Goal: Task Accomplishment & Management: Use online tool/utility

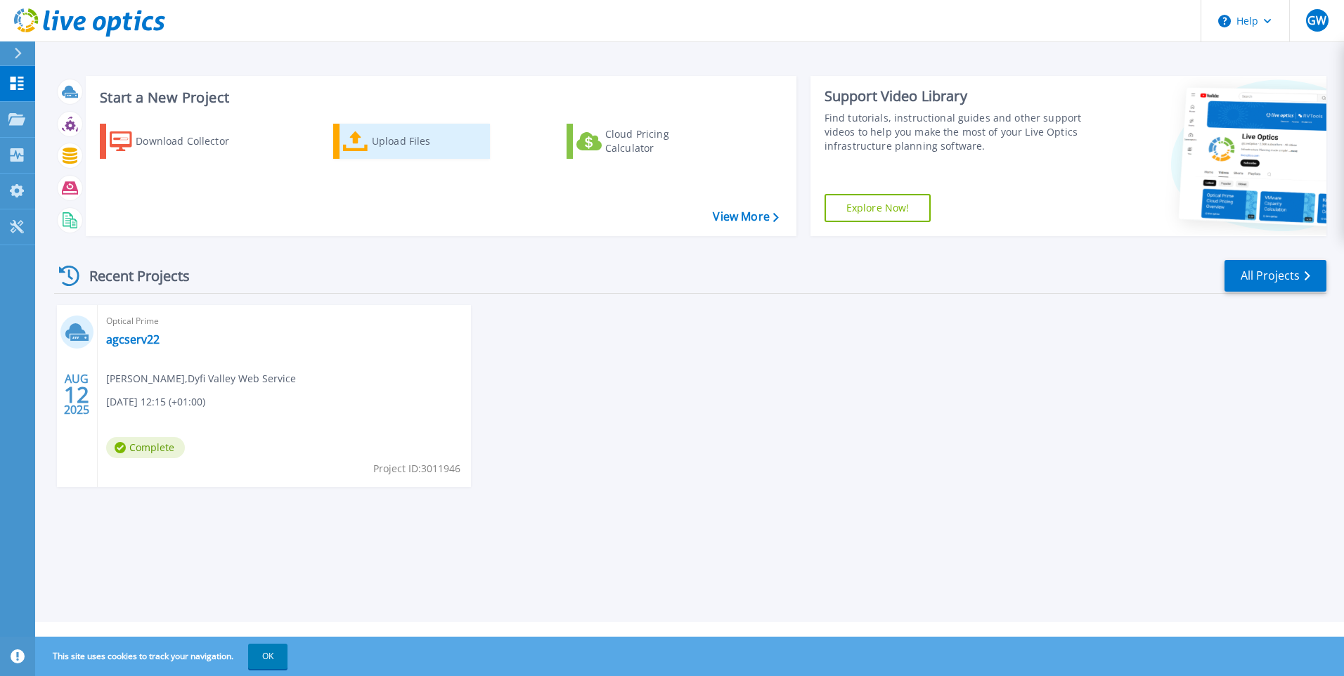
click at [382, 146] on div "Upload Files" at bounding box center [428, 141] width 113 height 28
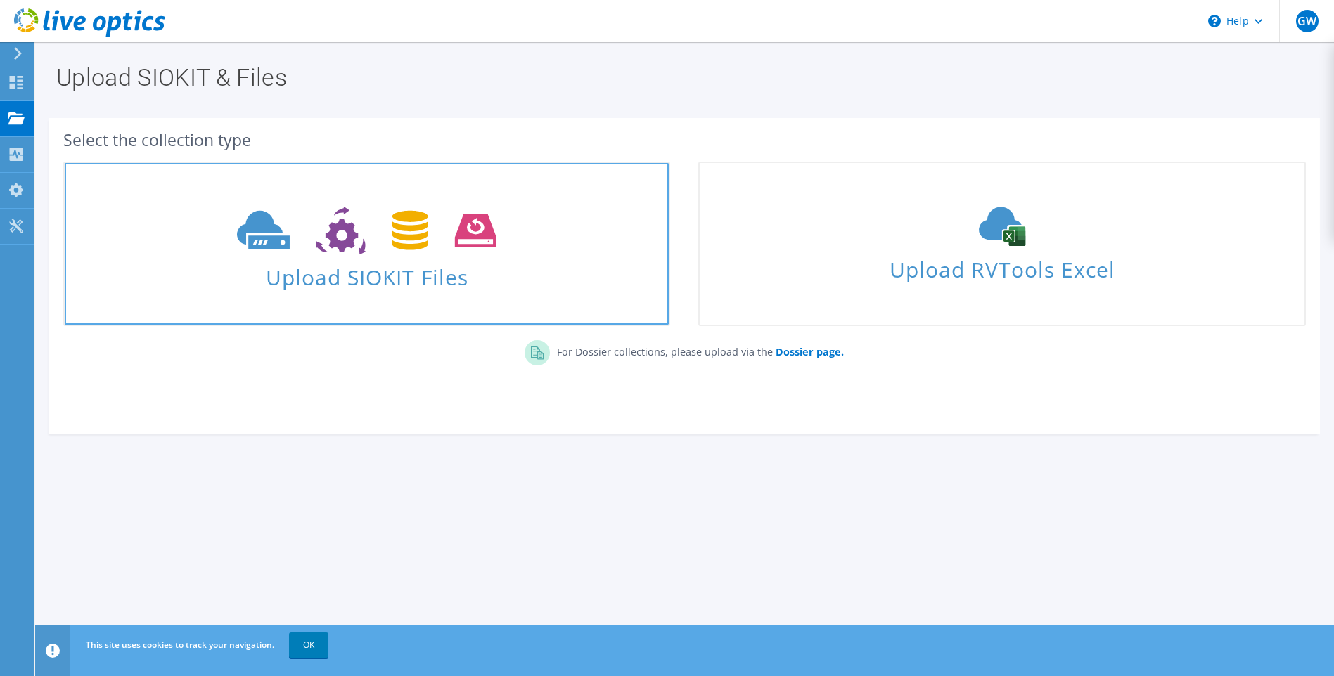
click at [353, 274] on span "Upload SIOKIT Files" at bounding box center [367, 273] width 604 height 30
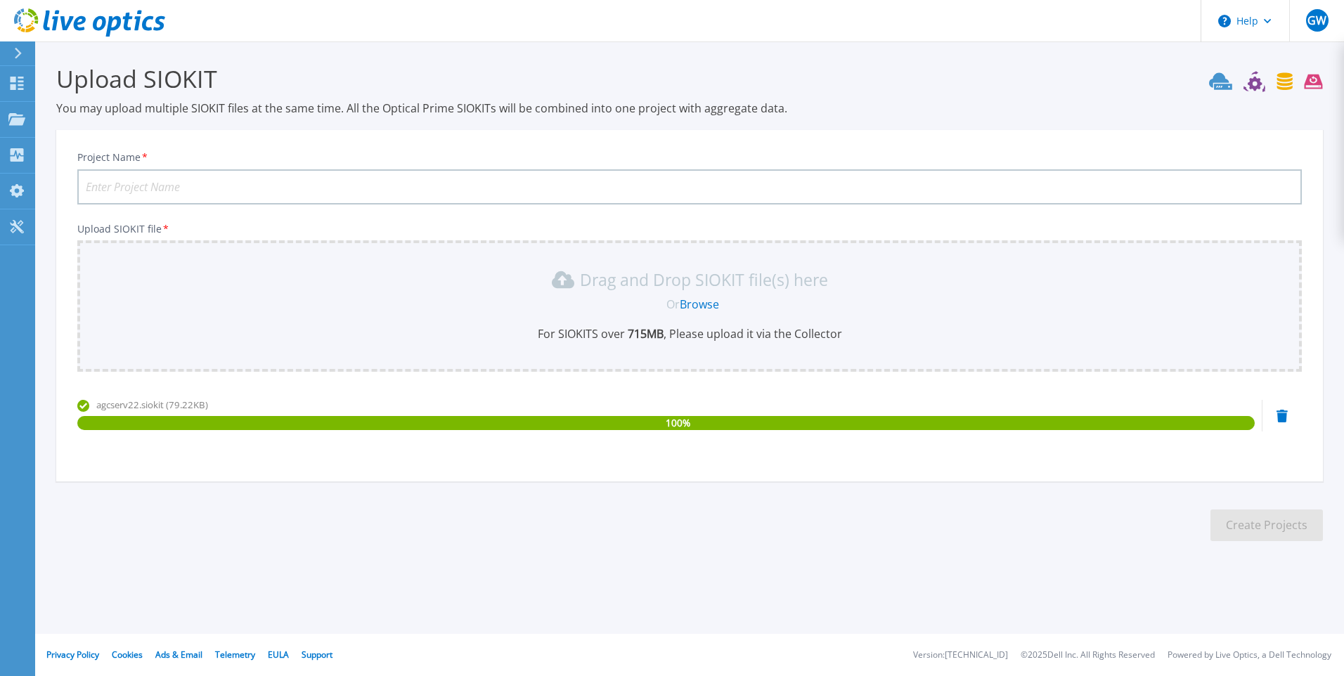
click at [119, 191] on input "Project Name *" at bounding box center [689, 186] width 1225 height 35
type input "AGC"
click at [1280, 529] on button "Create Projects" at bounding box center [1267, 526] width 113 height 32
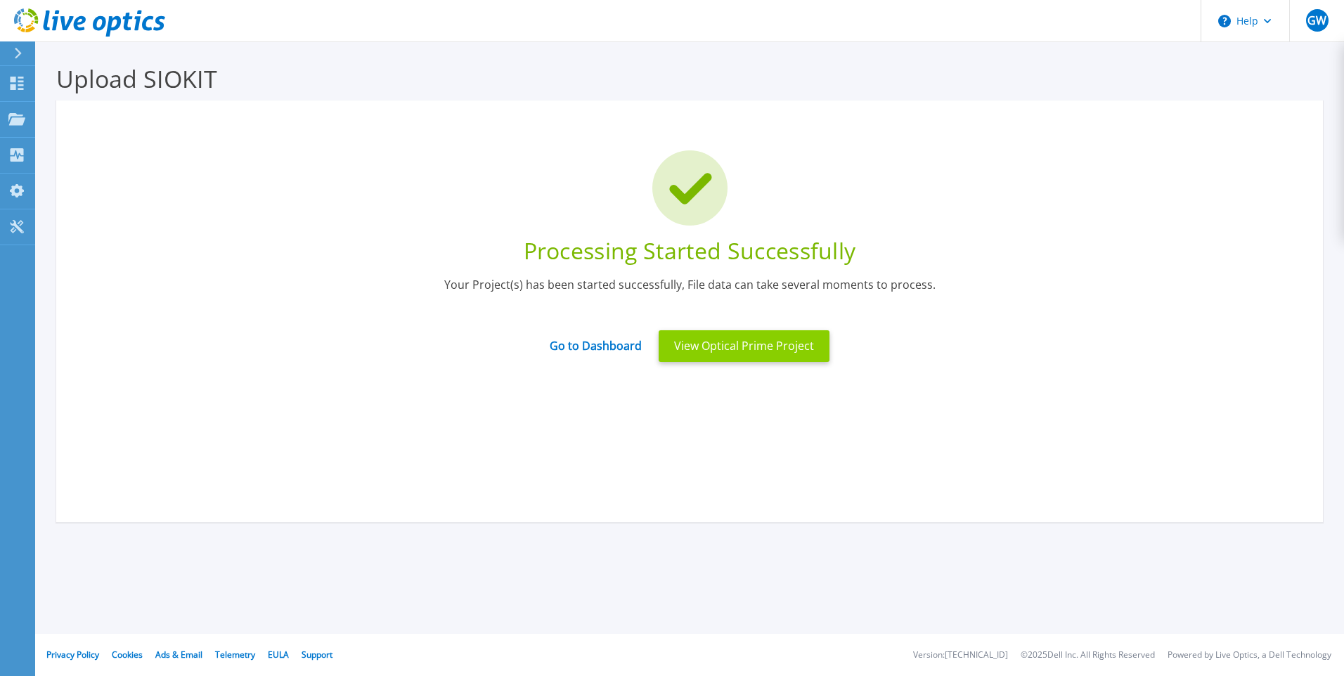
click at [740, 357] on button "View Optical Prime Project" at bounding box center [744, 346] width 171 height 32
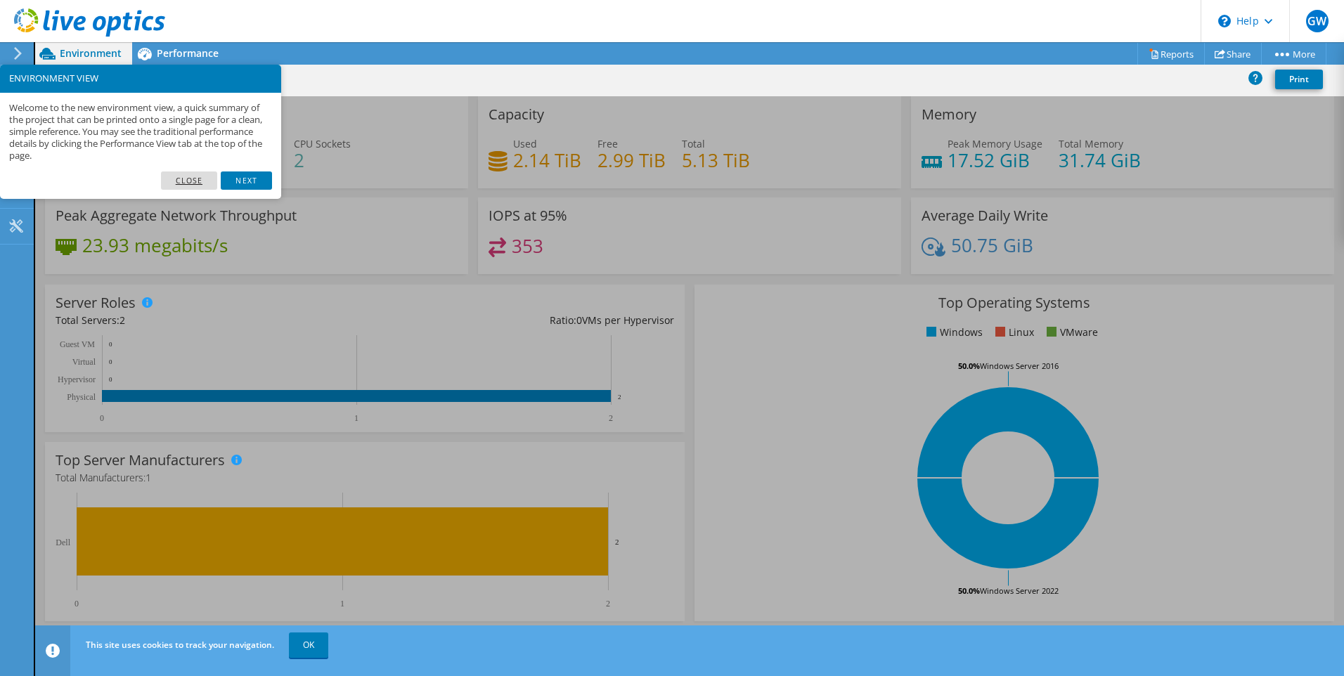
click at [191, 188] on link "Close" at bounding box center [189, 181] width 57 height 18
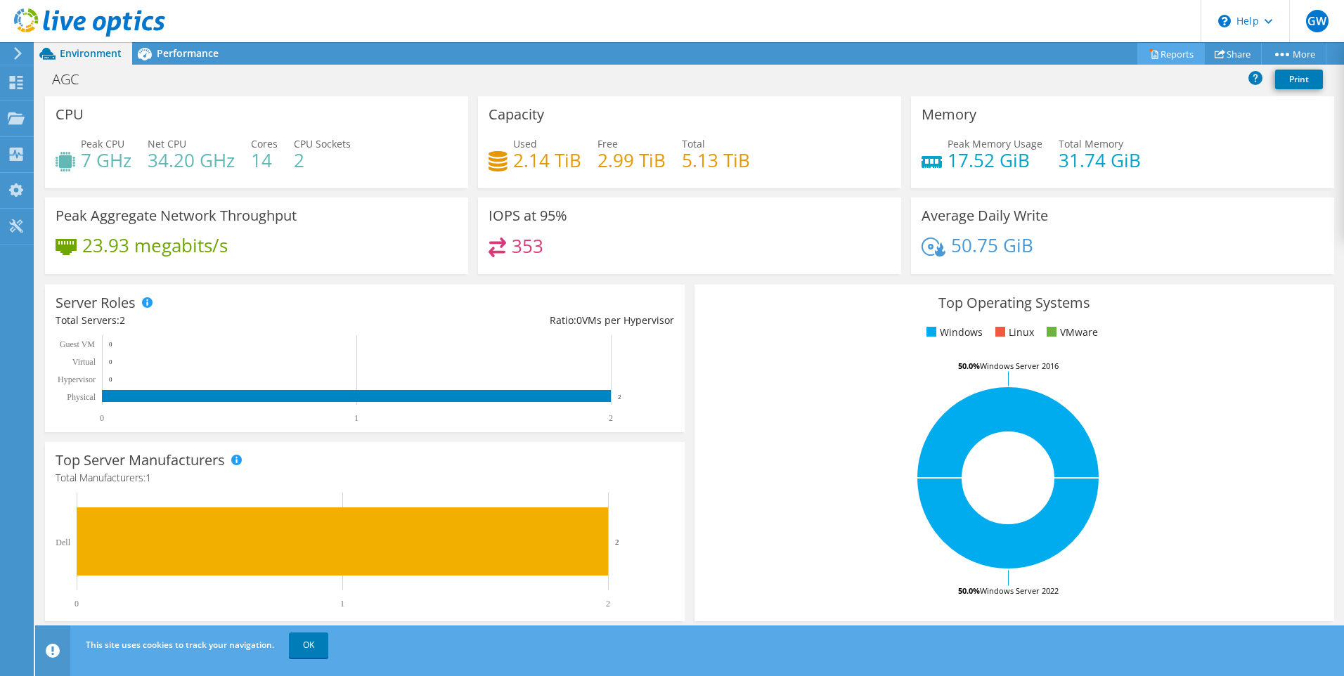
click at [1173, 59] on link "Reports" at bounding box center [1172, 54] width 68 height 22
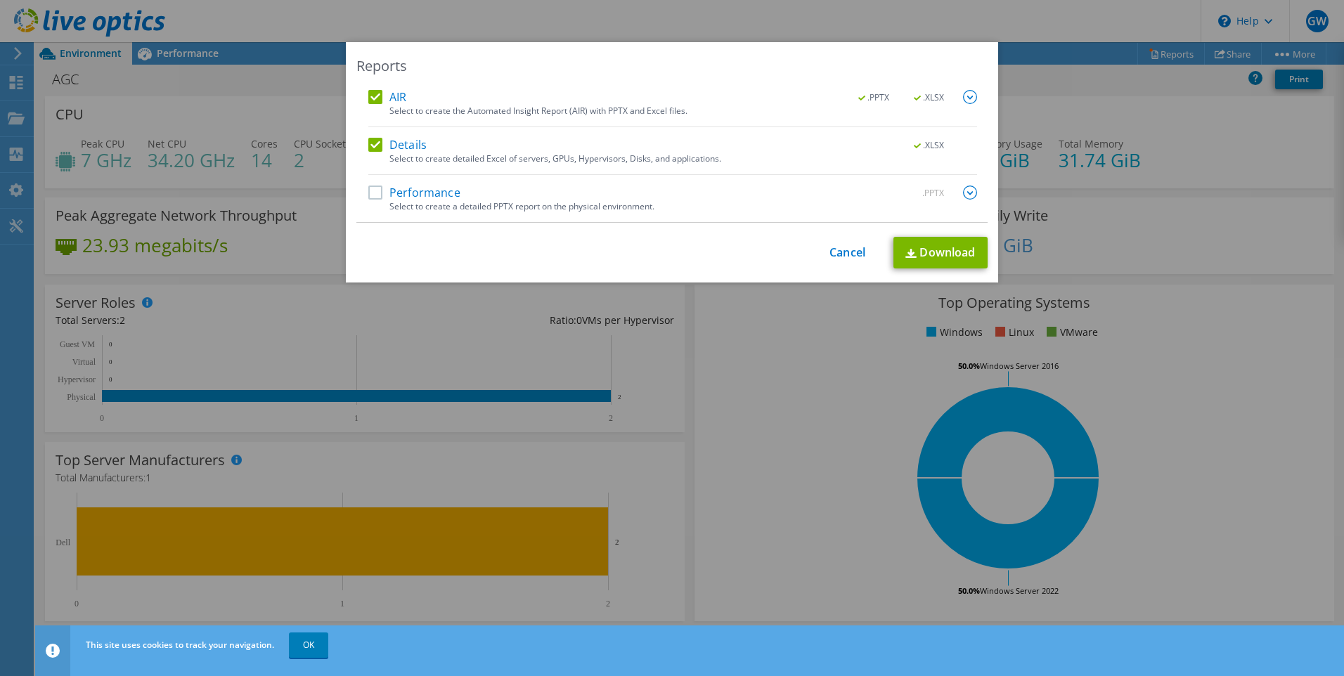
click at [371, 191] on label "Performance" at bounding box center [414, 193] width 92 height 14
click at [0, 0] on input "Performance" at bounding box center [0, 0] width 0 height 0
click at [934, 253] on link "Download" at bounding box center [941, 253] width 94 height 32
click at [966, 186] on img at bounding box center [970, 193] width 14 height 14
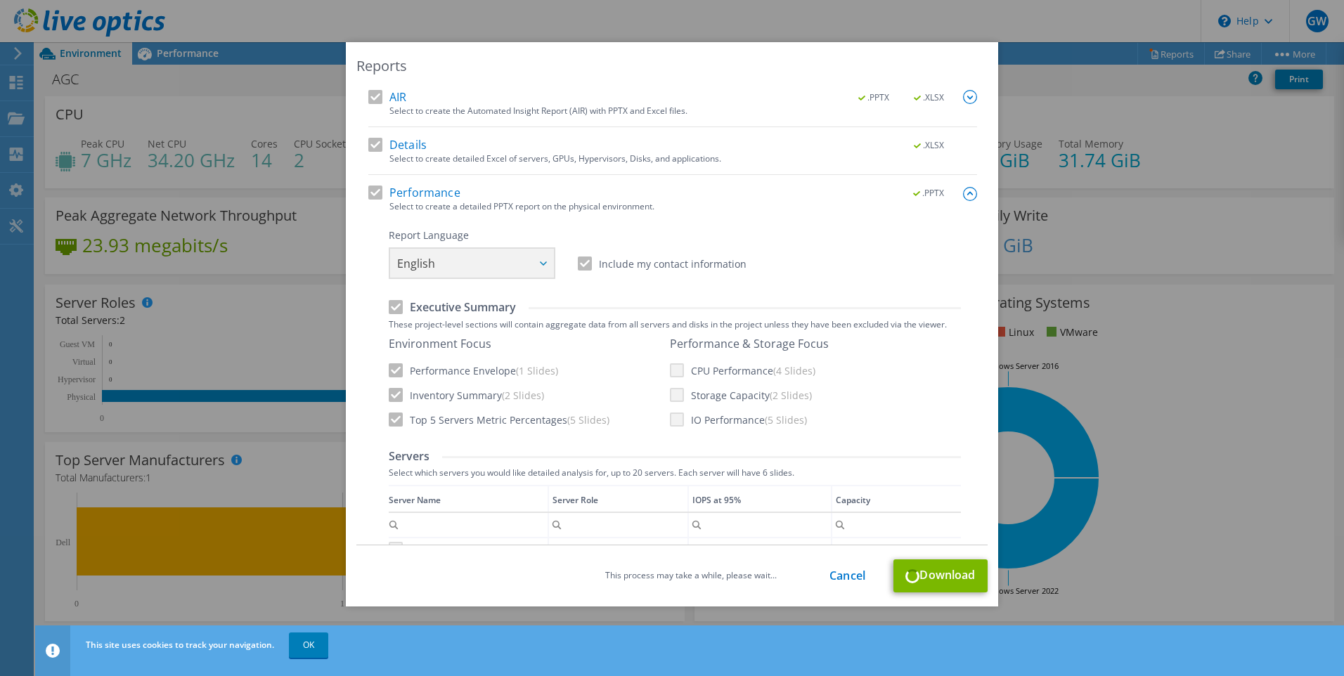
click at [963, 96] on img at bounding box center [970, 97] width 14 height 14
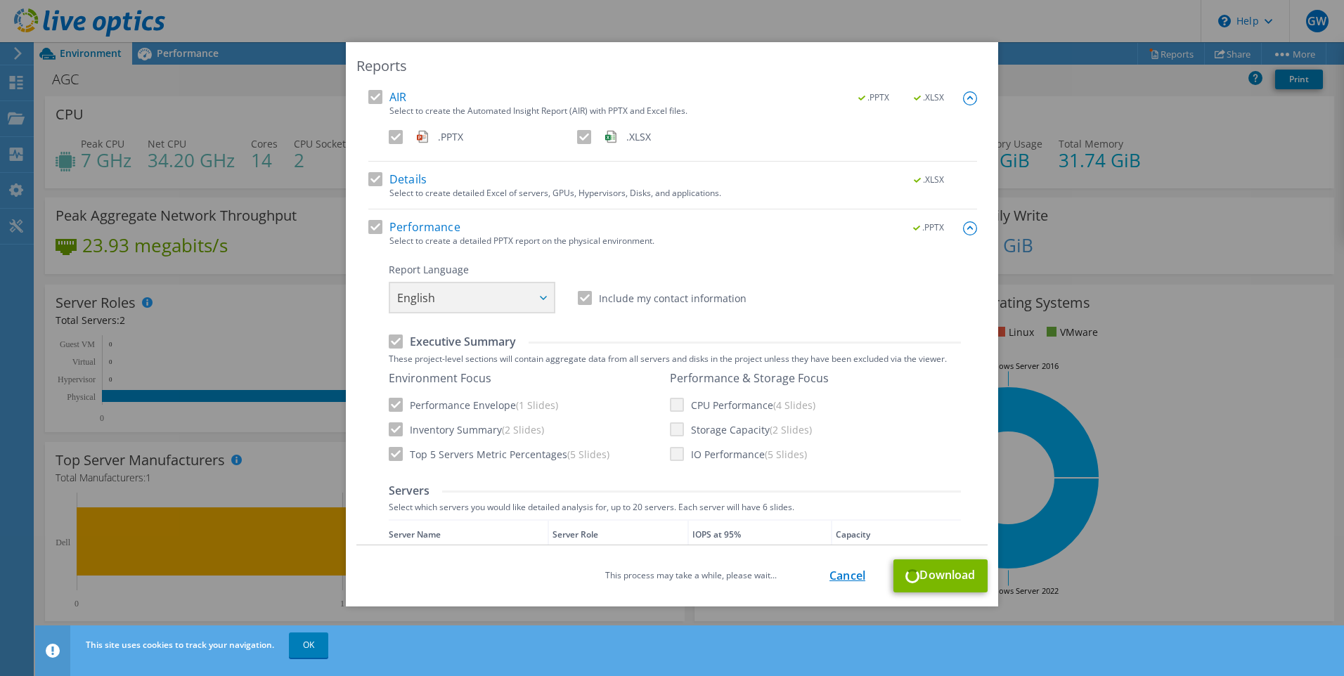
click at [847, 572] on link "Cancel" at bounding box center [848, 576] width 36 height 13
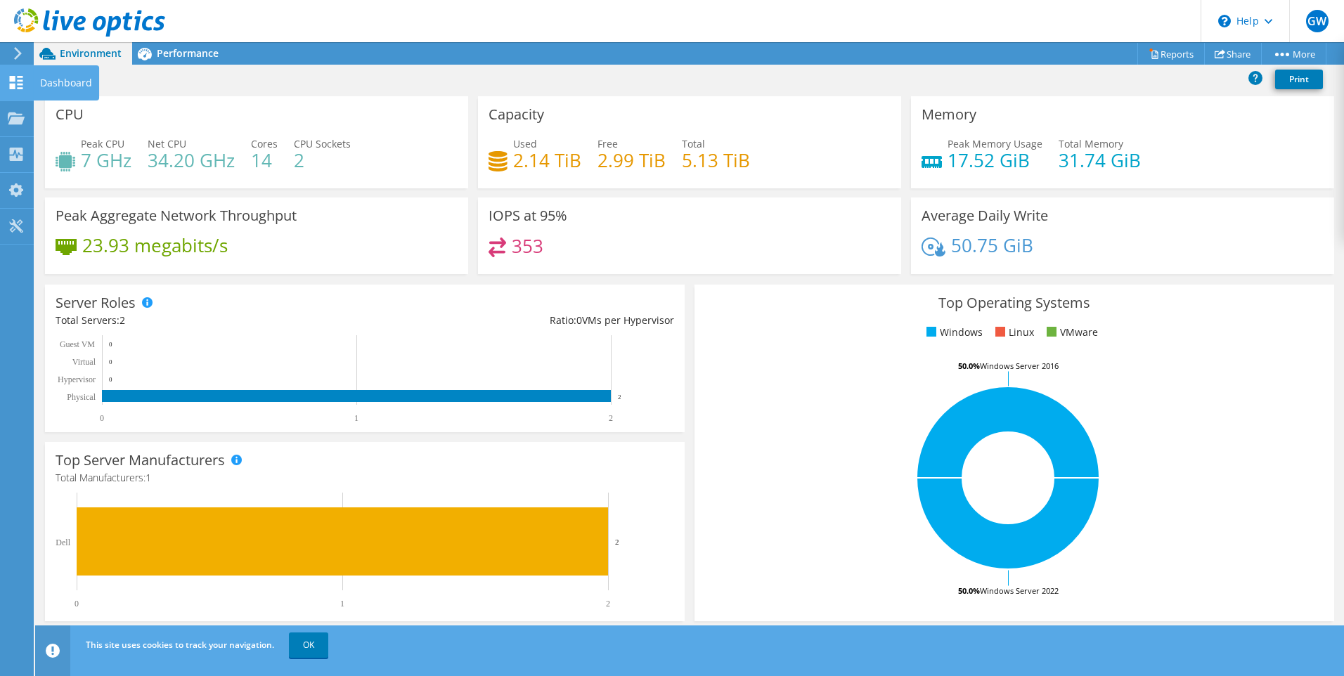
click at [19, 82] on icon at bounding box center [16, 82] width 17 height 13
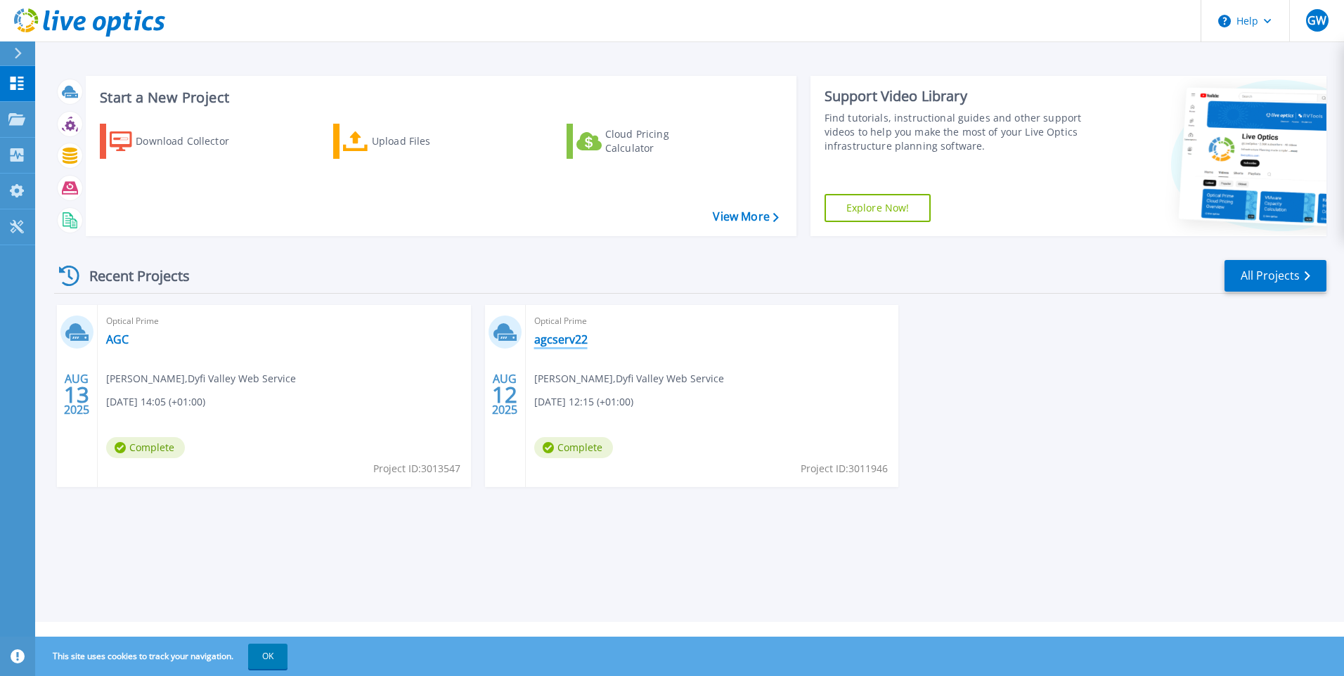
click at [567, 337] on link "agcserv22" at bounding box center [560, 340] width 53 height 14
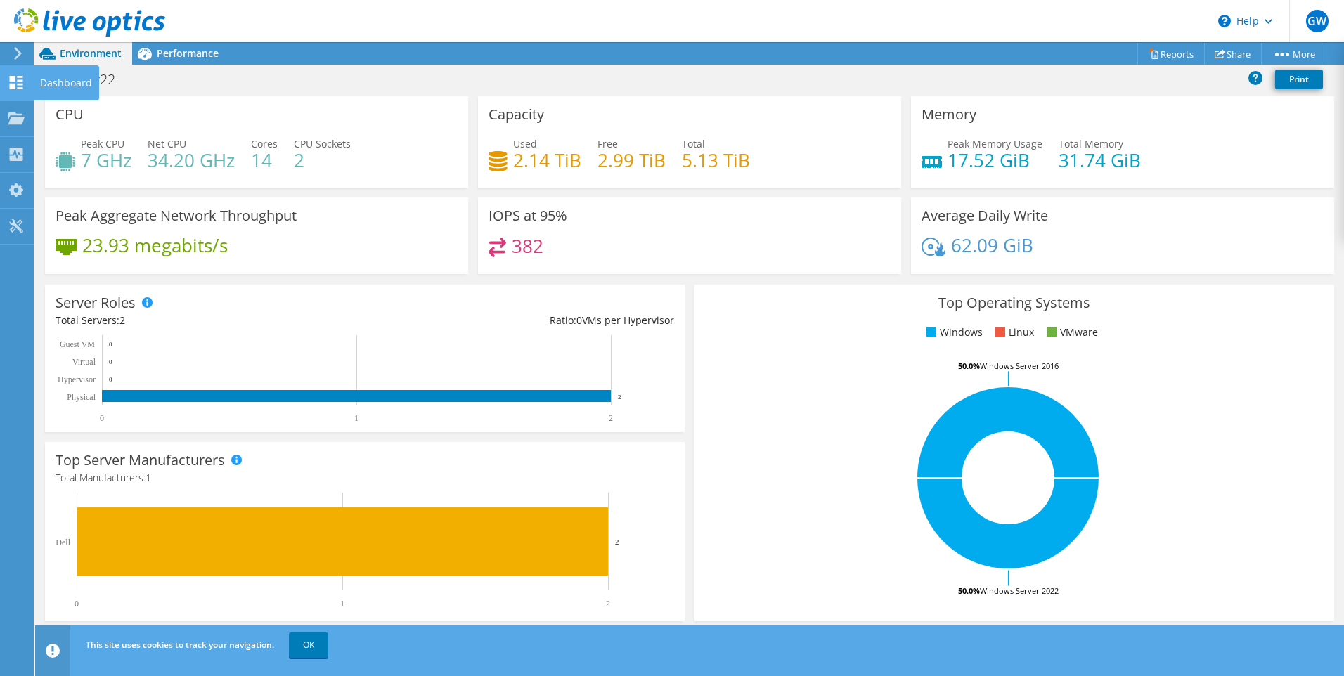
click at [18, 83] on icon at bounding box center [16, 82] width 17 height 13
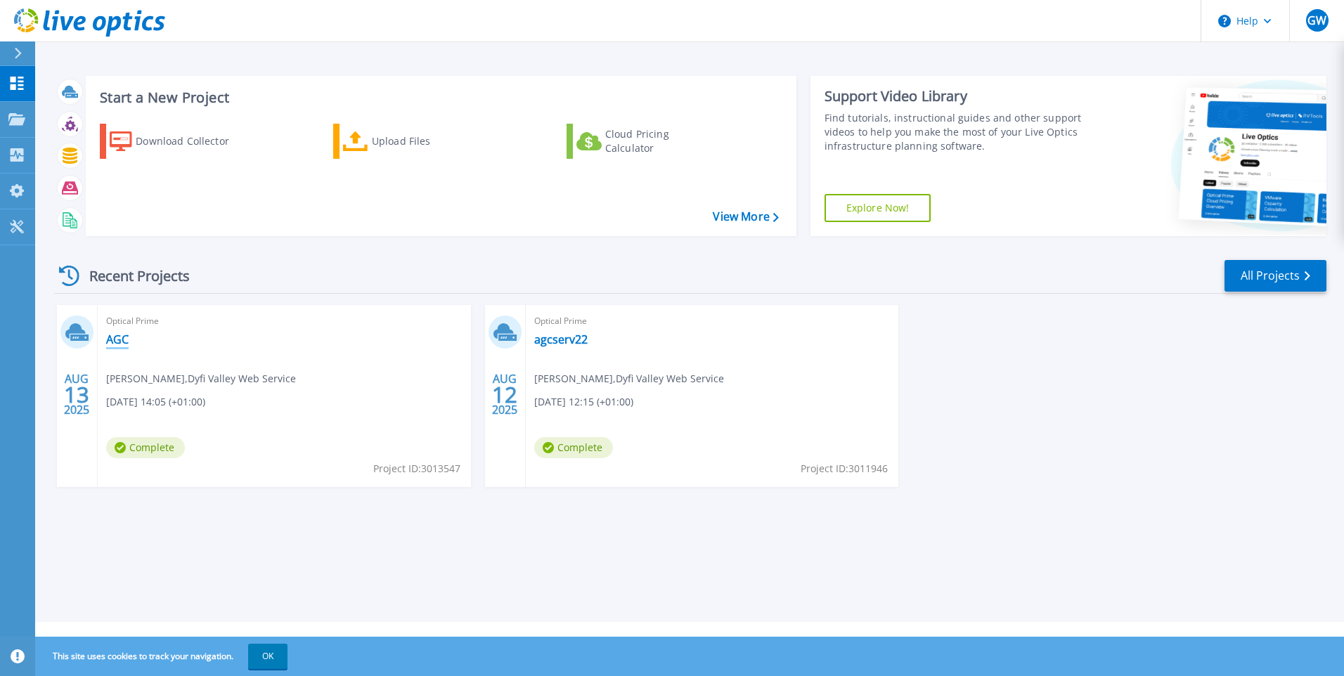
click at [125, 338] on link "AGC" at bounding box center [117, 340] width 23 height 14
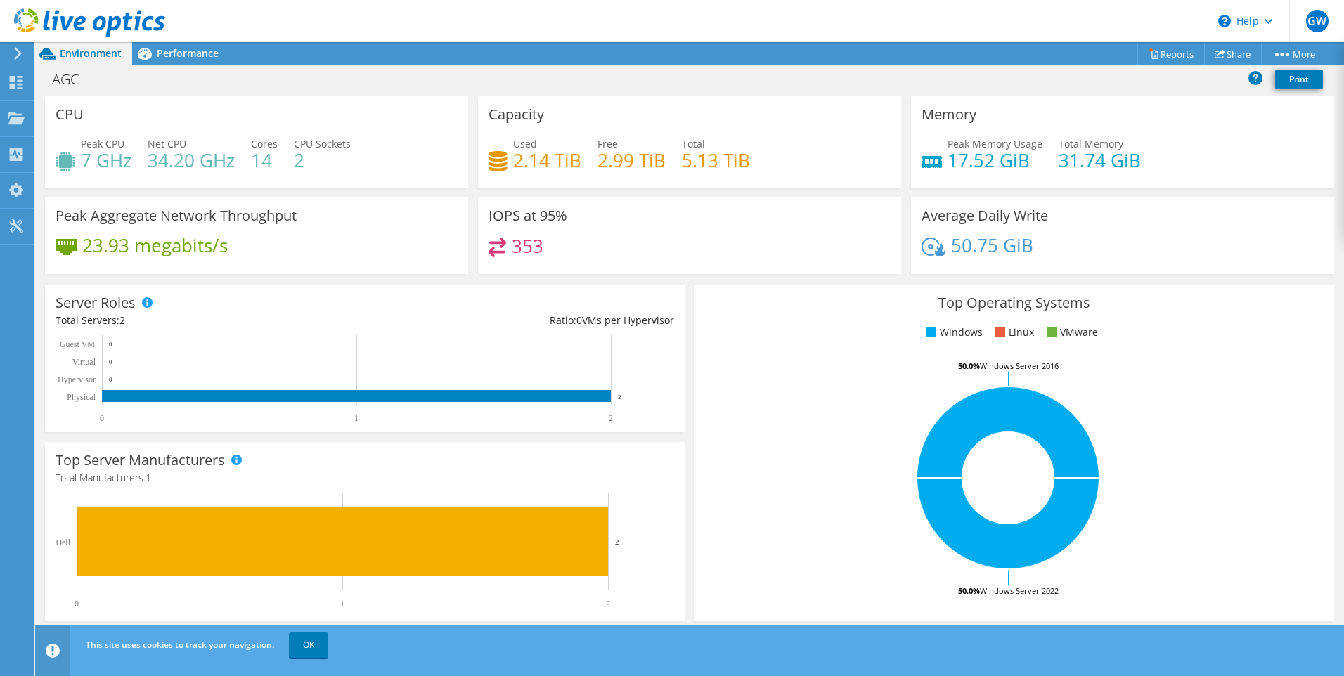
scroll to position [70, 0]
click at [19, 122] on use at bounding box center [16, 118] width 17 height 12
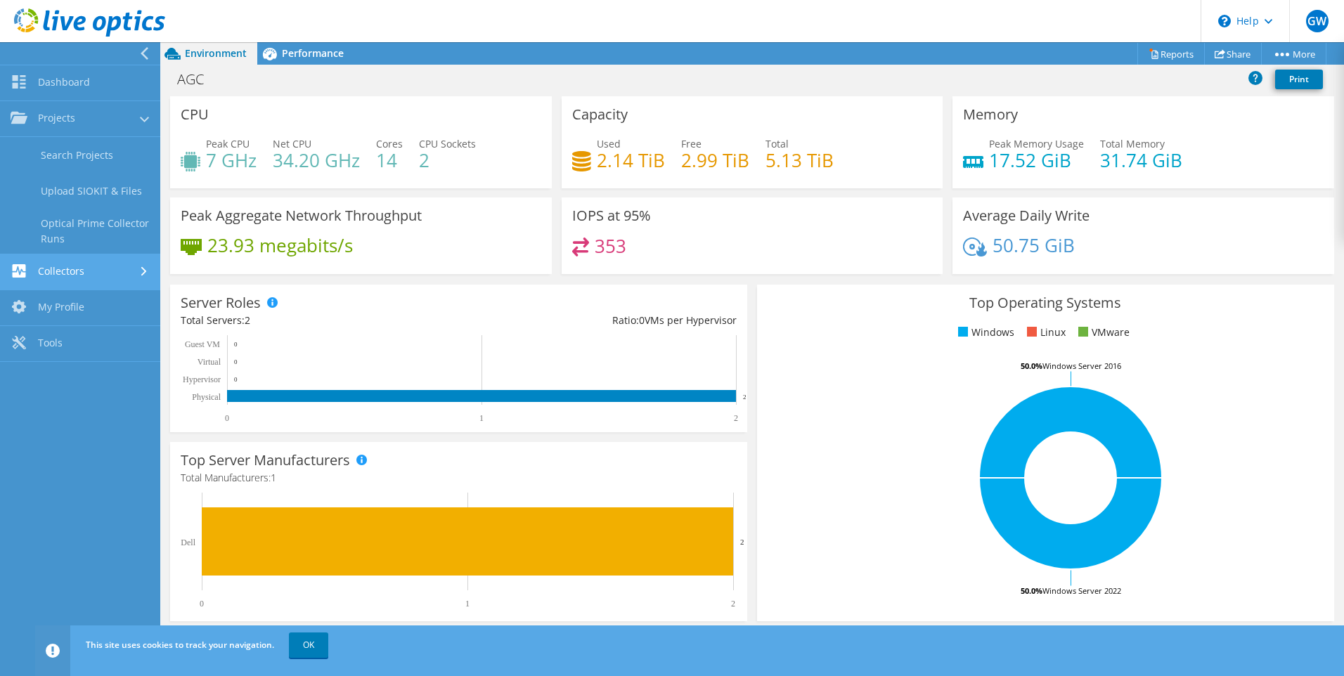
click at [72, 278] on link "Collectors" at bounding box center [80, 273] width 160 height 36
click at [75, 264] on link "My Profile" at bounding box center [80, 263] width 160 height 36
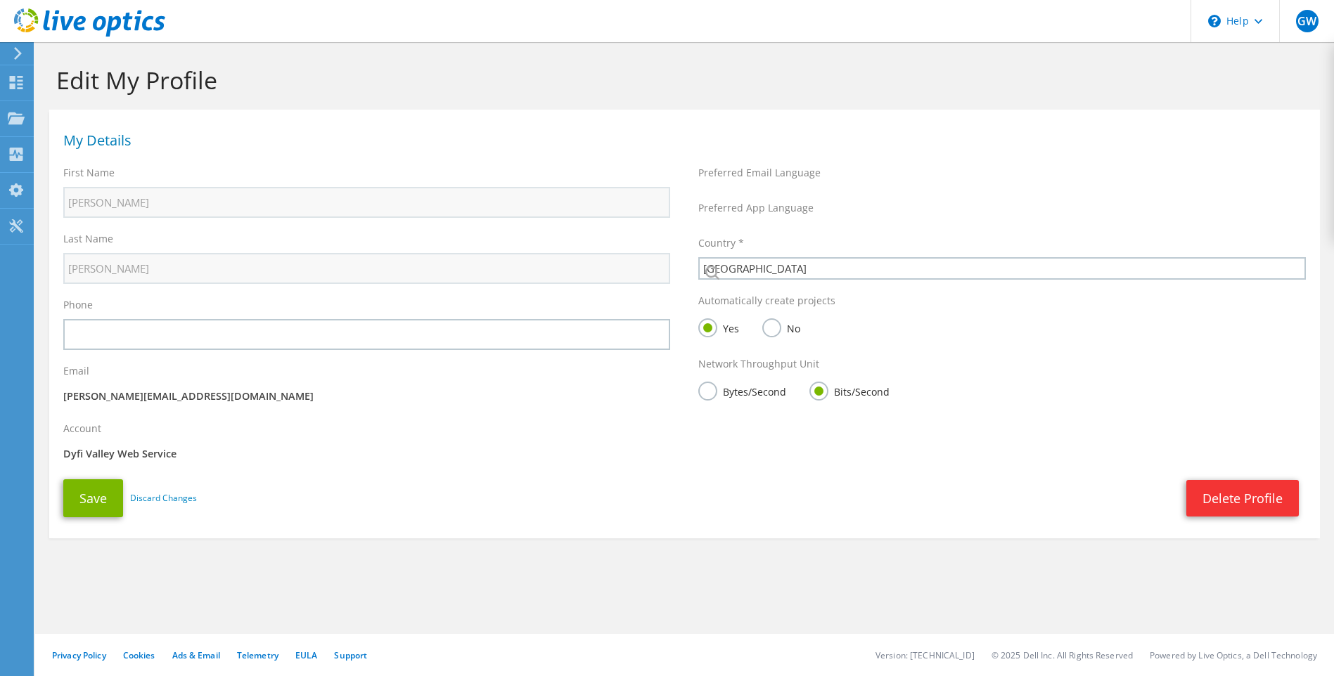
select select "75"
click at [58, 234] on div "Last Name Weaver" at bounding box center [366, 258] width 635 height 66
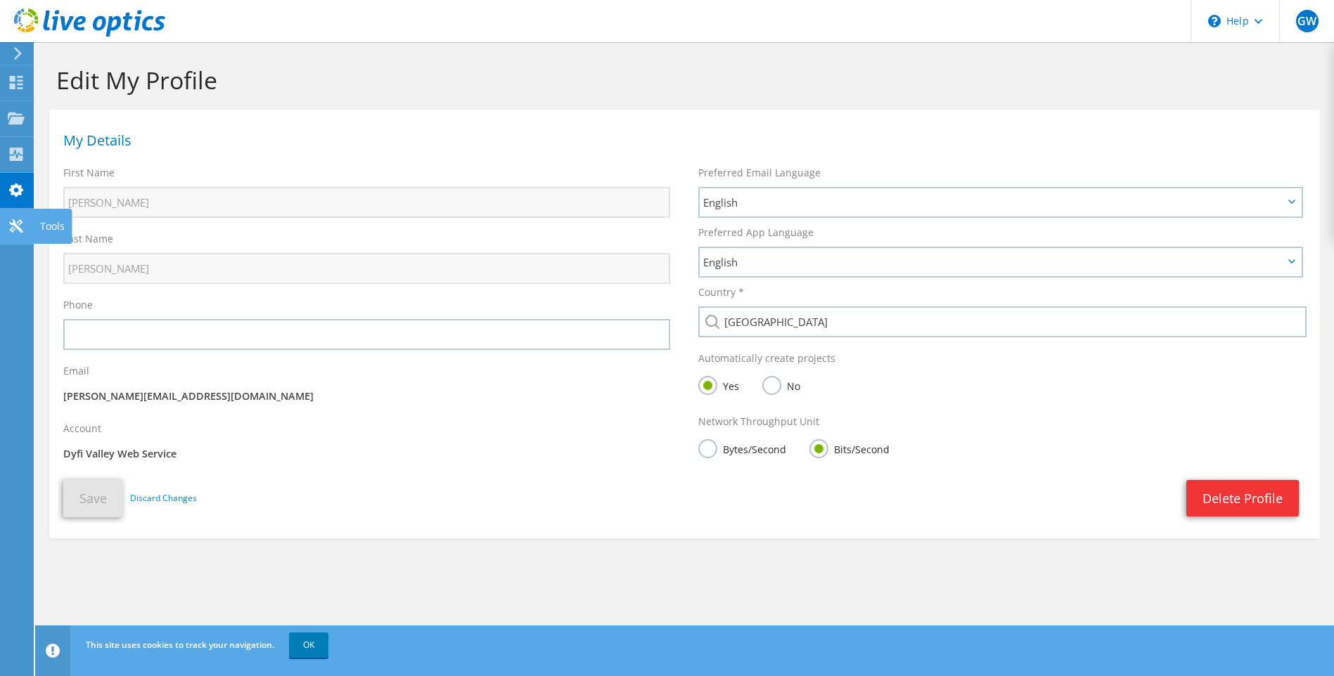
click at [16, 224] on use at bounding box center [15, 225] width 13 height 13
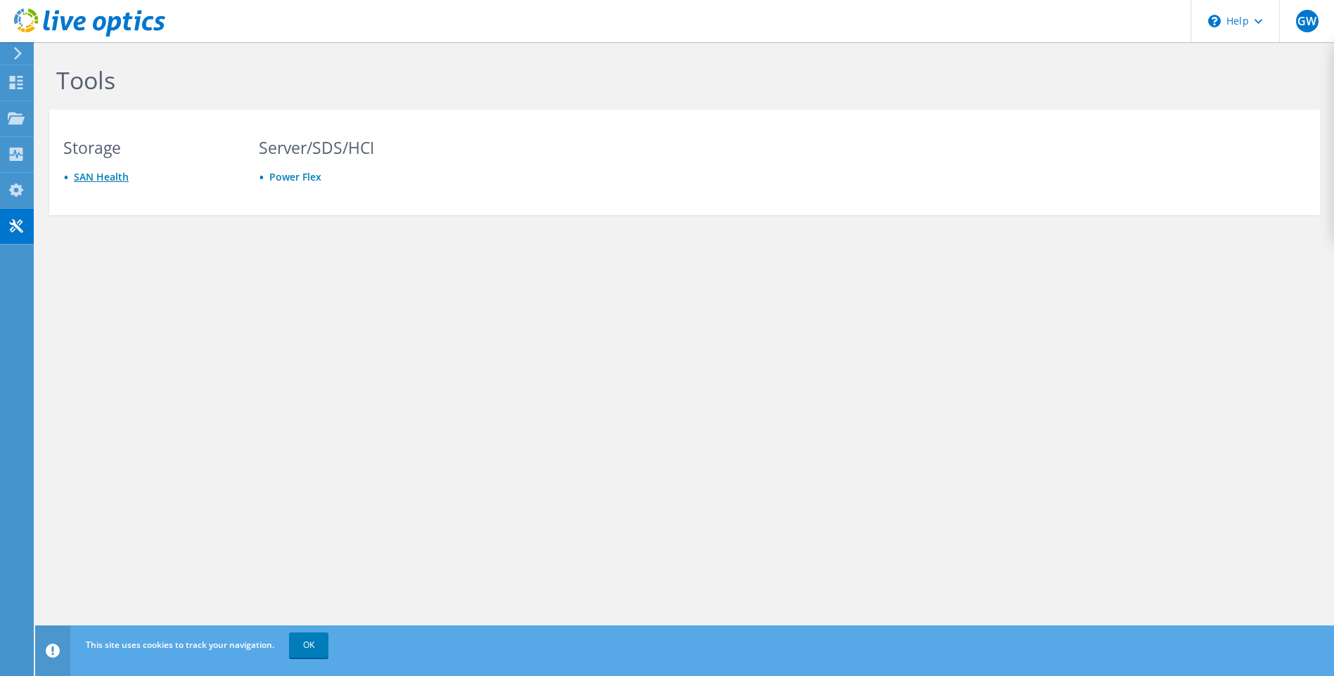
click at [96, 178] on link "SAN Health" at bounding box center [101, 176] width 55 height 13
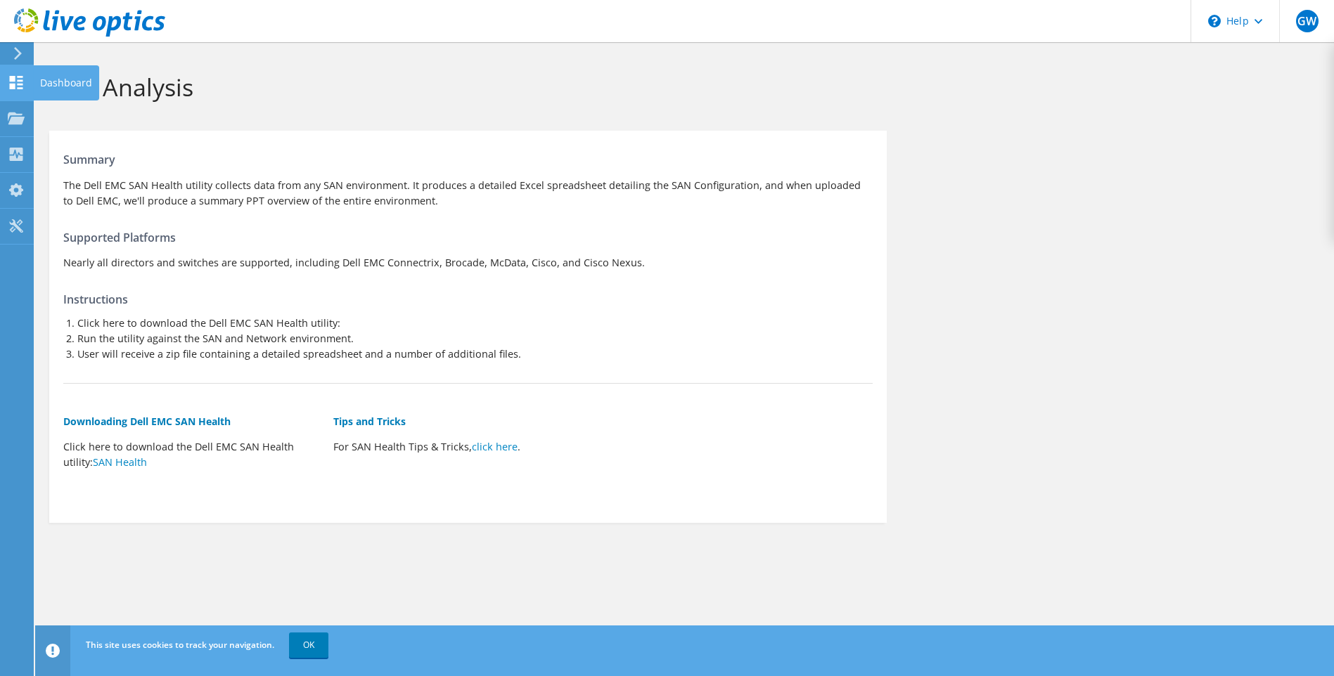
click at [15, 86] on icon at bounding box center [16, 82] width 17 height 13
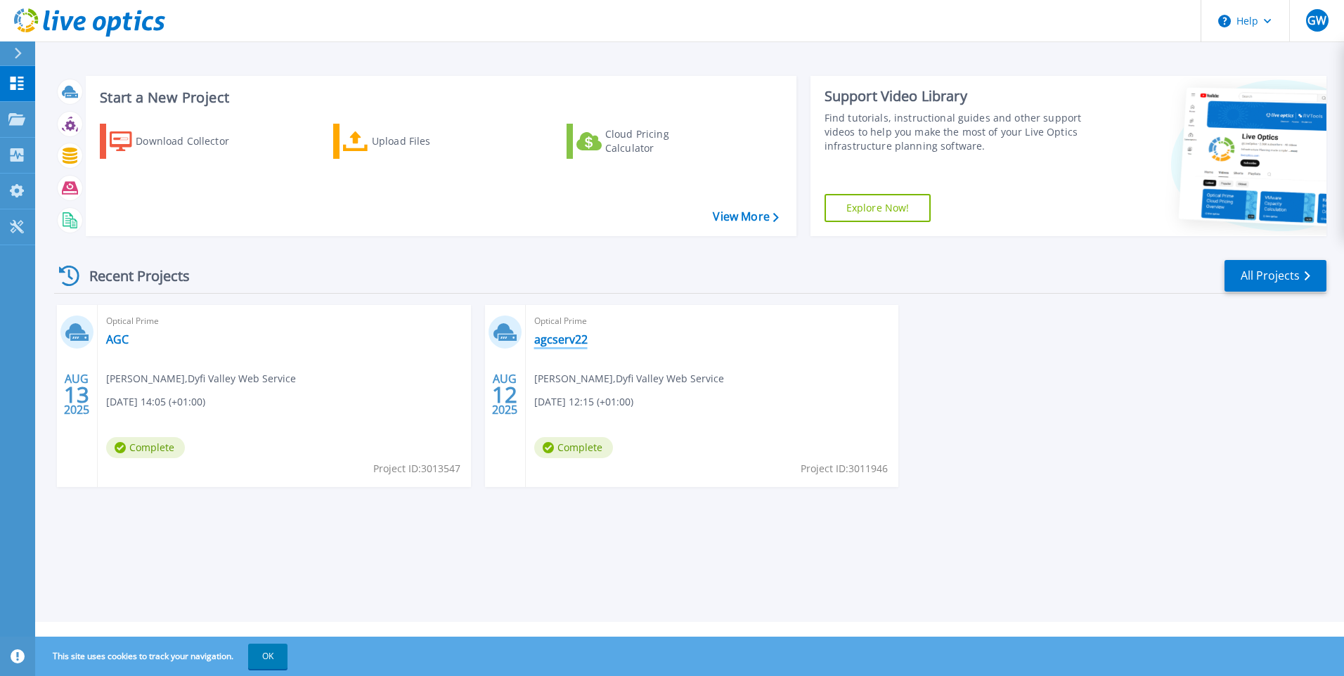
click at [558, 341] on link "agcserv22" at bounding box center [560, 340] width 53 height 14
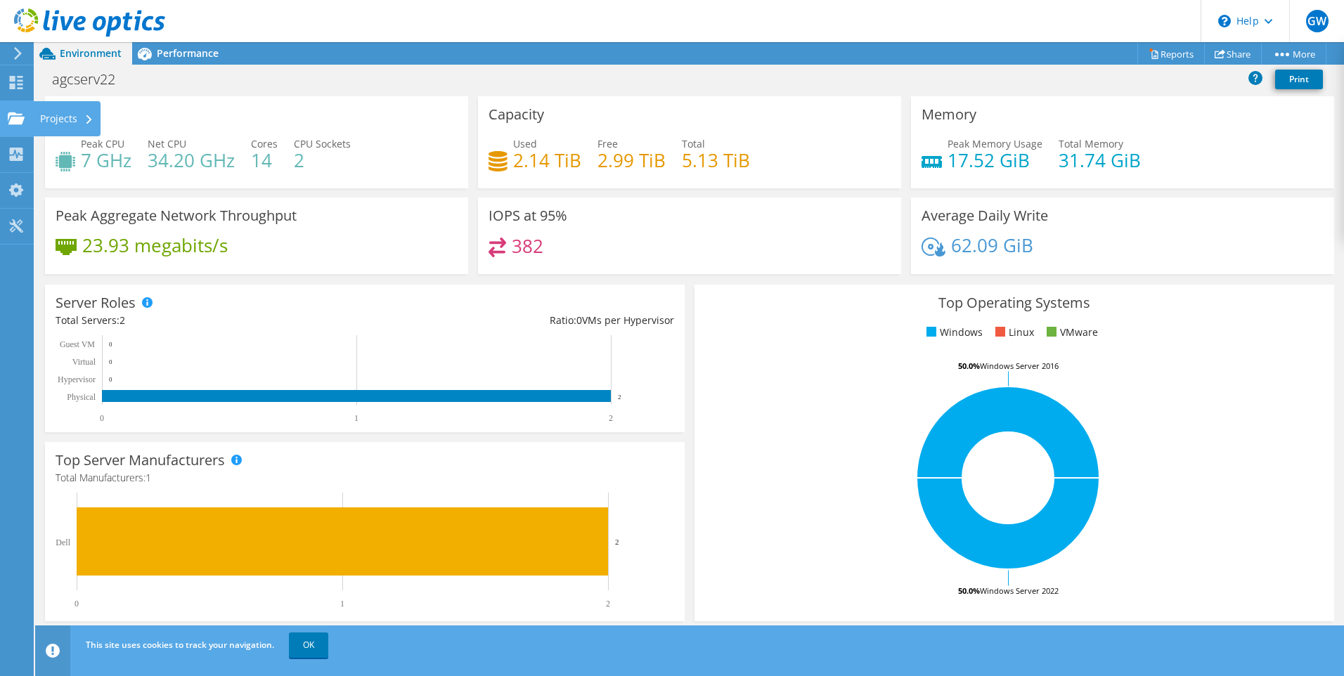
click at [59, 112] on div "Projects" at bounding box center [67, 118] width 68 height 35
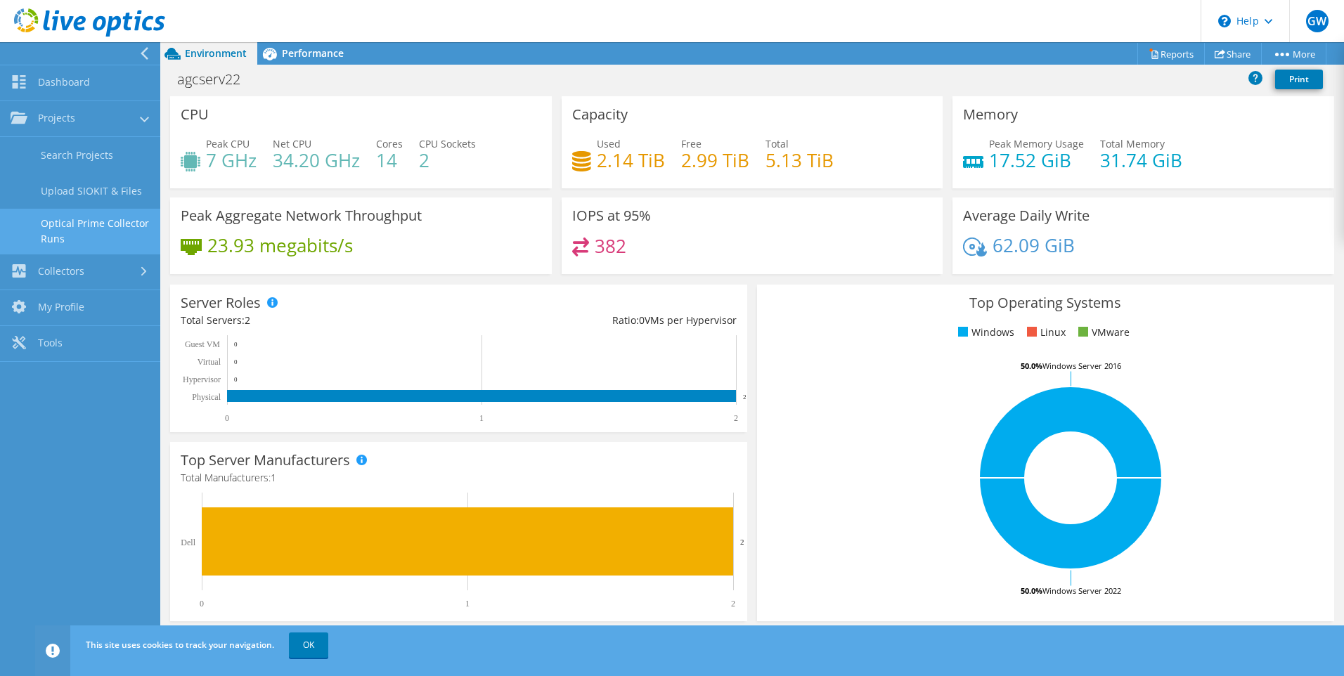
click at [126, 229] on link "Optical Prime Collector Runs" at bounding box center [80, 231] width 160 height 45
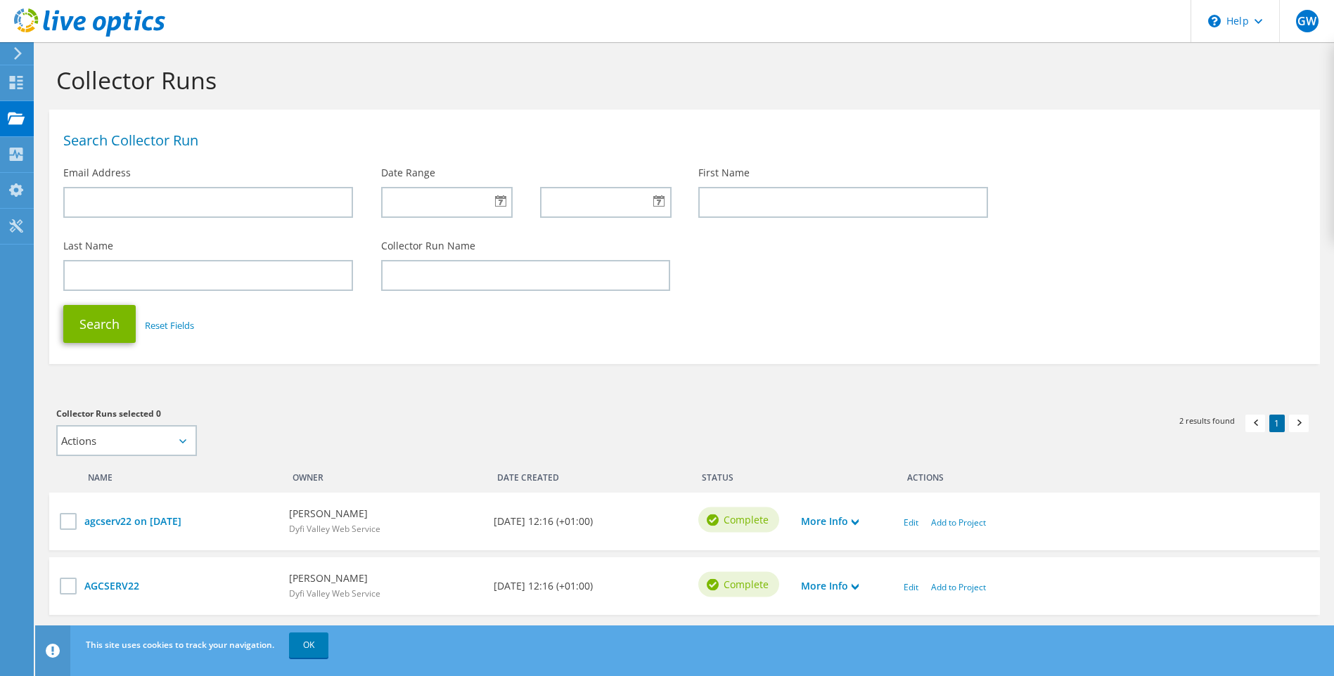
scroll to position [45, 0]
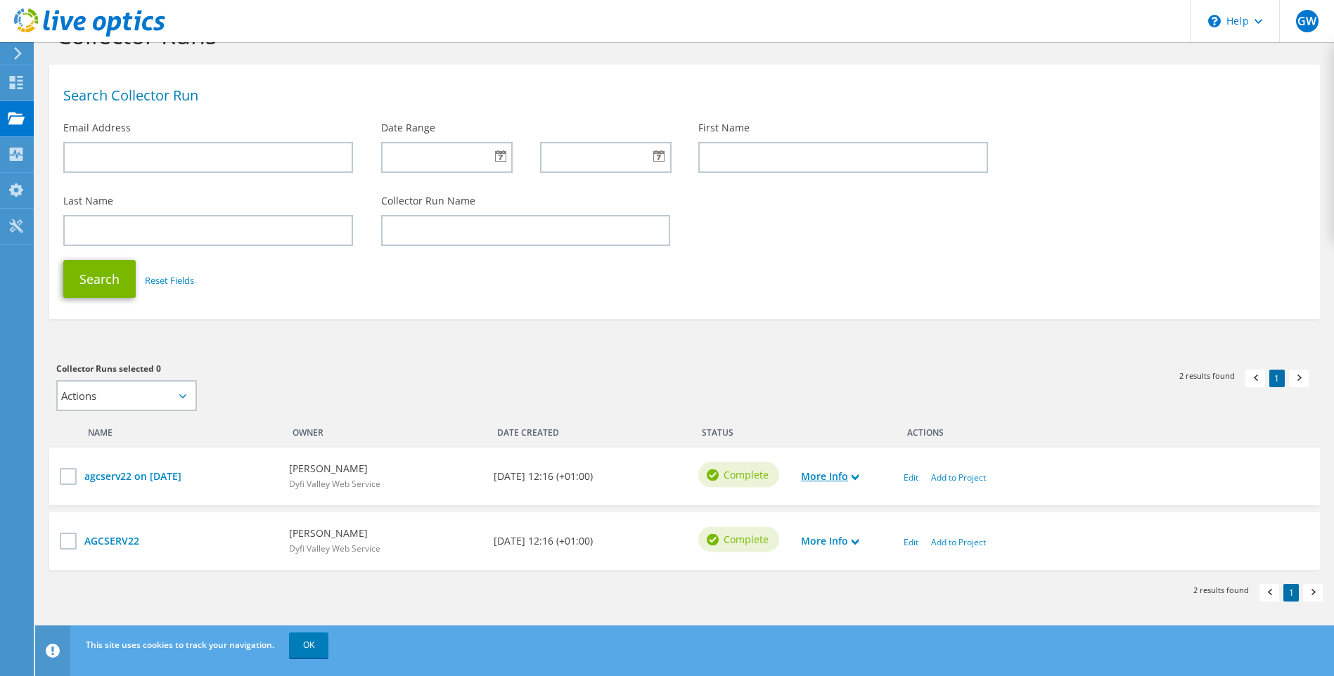
click at [846, 475] on link "More Info" at bounding box center [830, 476] width 58 height 15
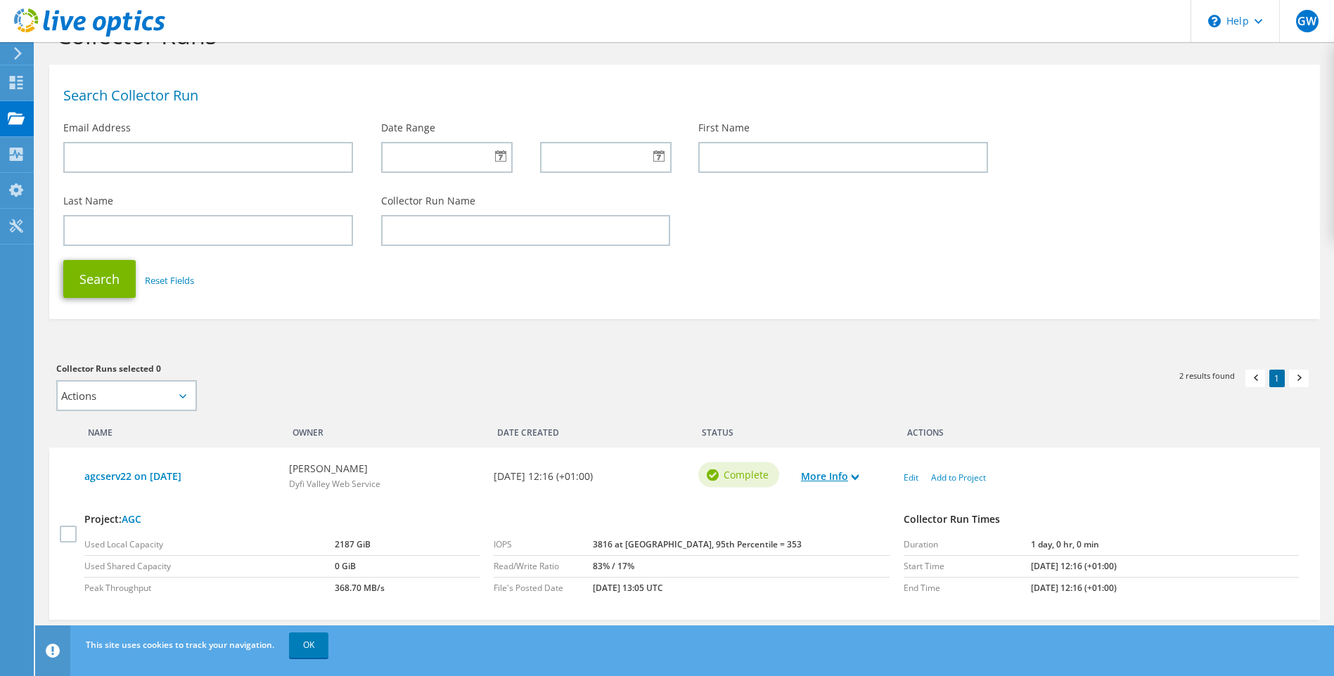
click at [846, 475] on link "More Info" at bounding box center [830, 476] width 58 height 15
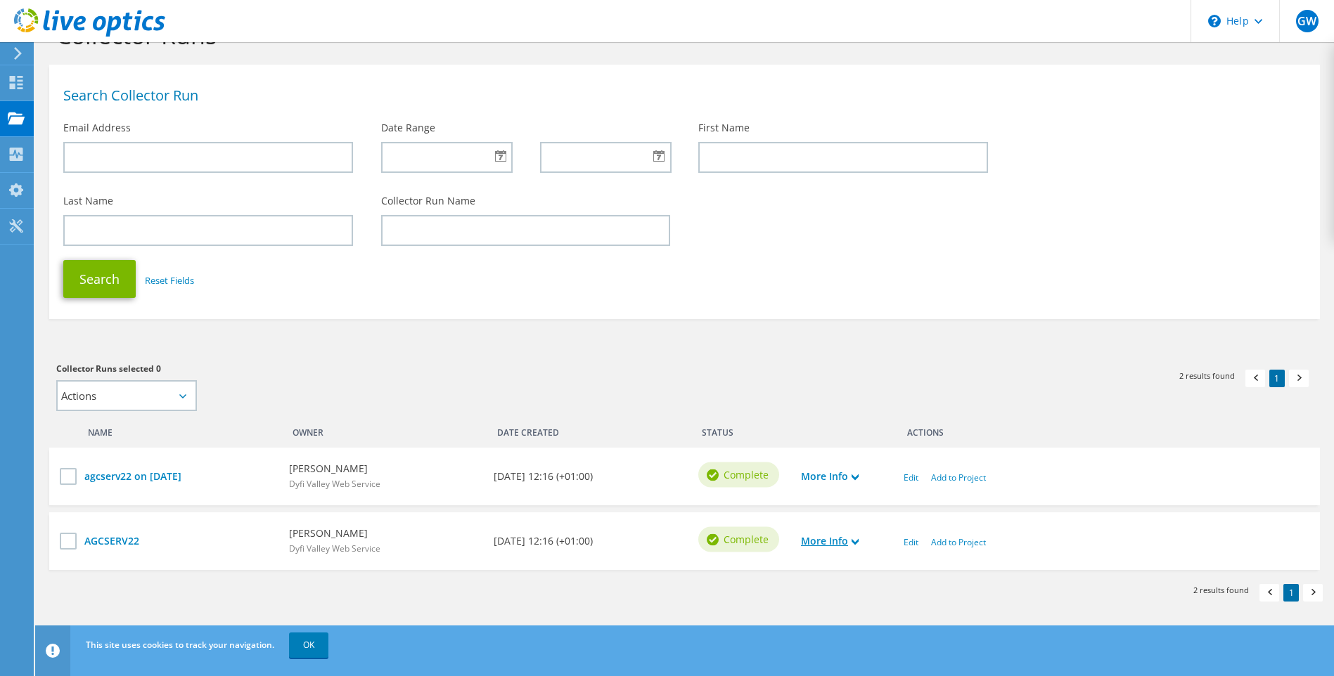
click at [842, 548] on link "More Info" at bounding box center [830, 541] width 58 height 15
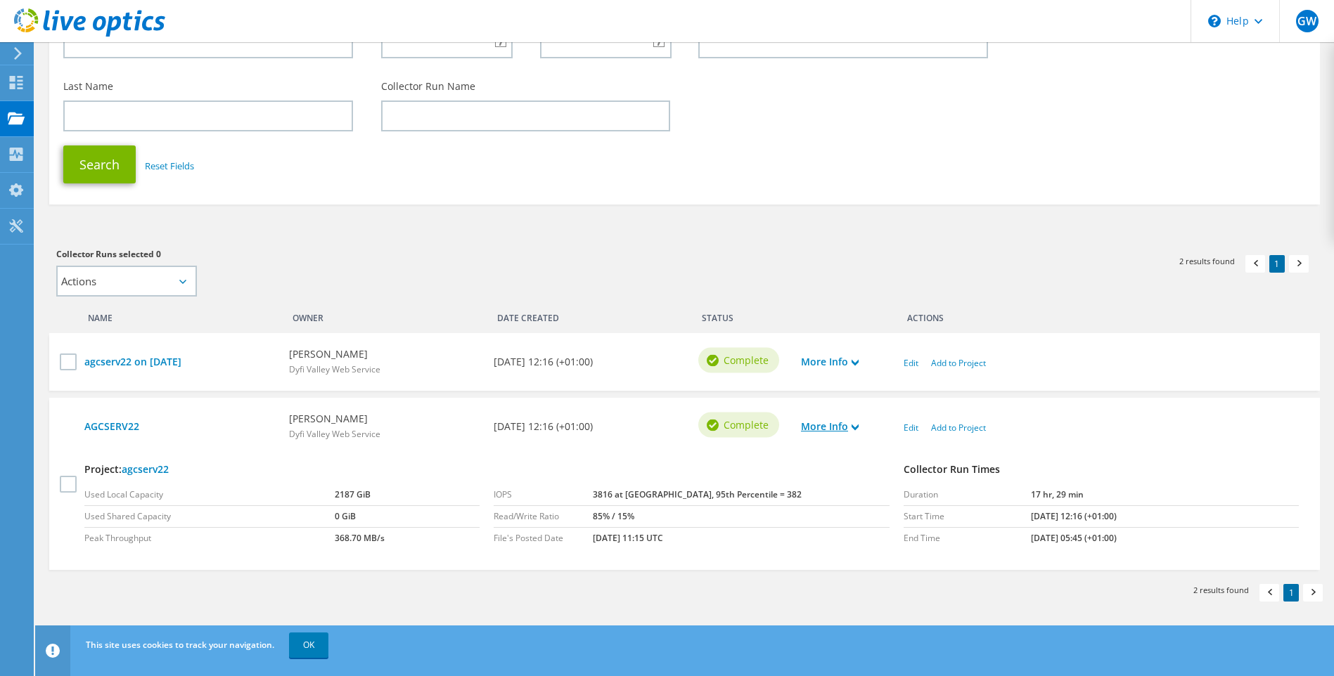
scroll to position [89, 0]
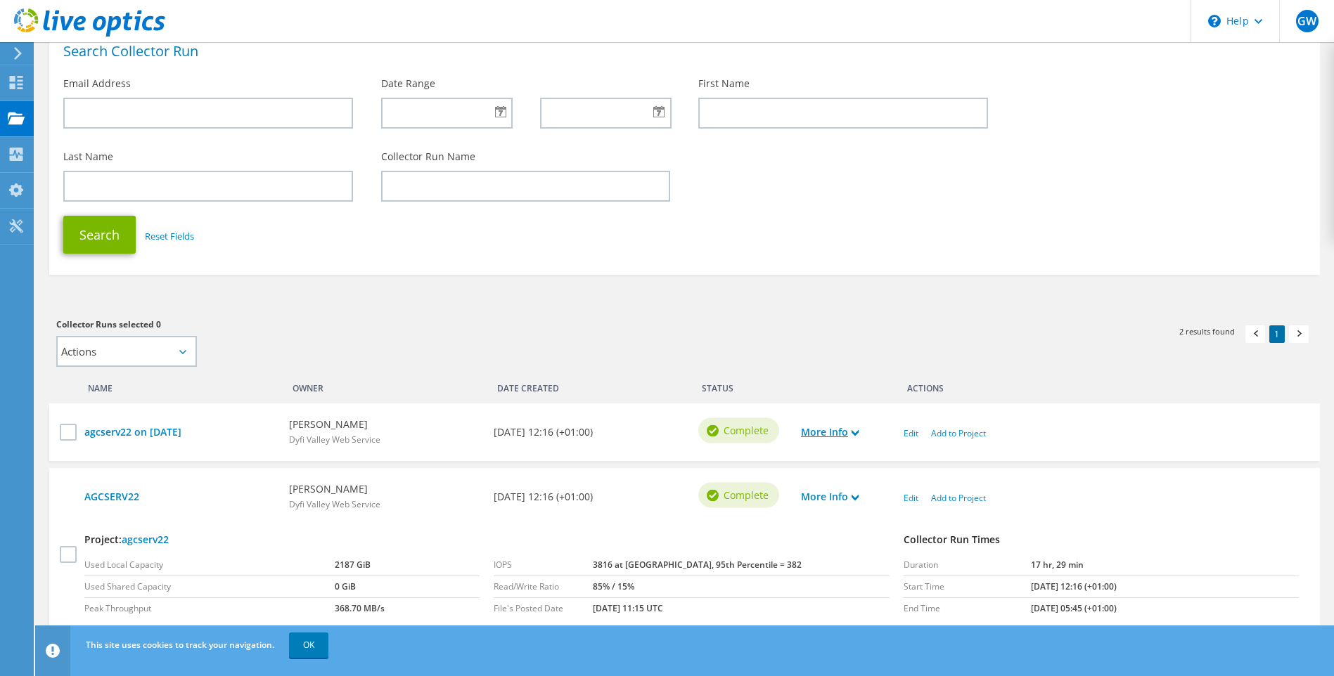
click at [859, 430] on icon at bounding box center [854, 433] width 7 height 7
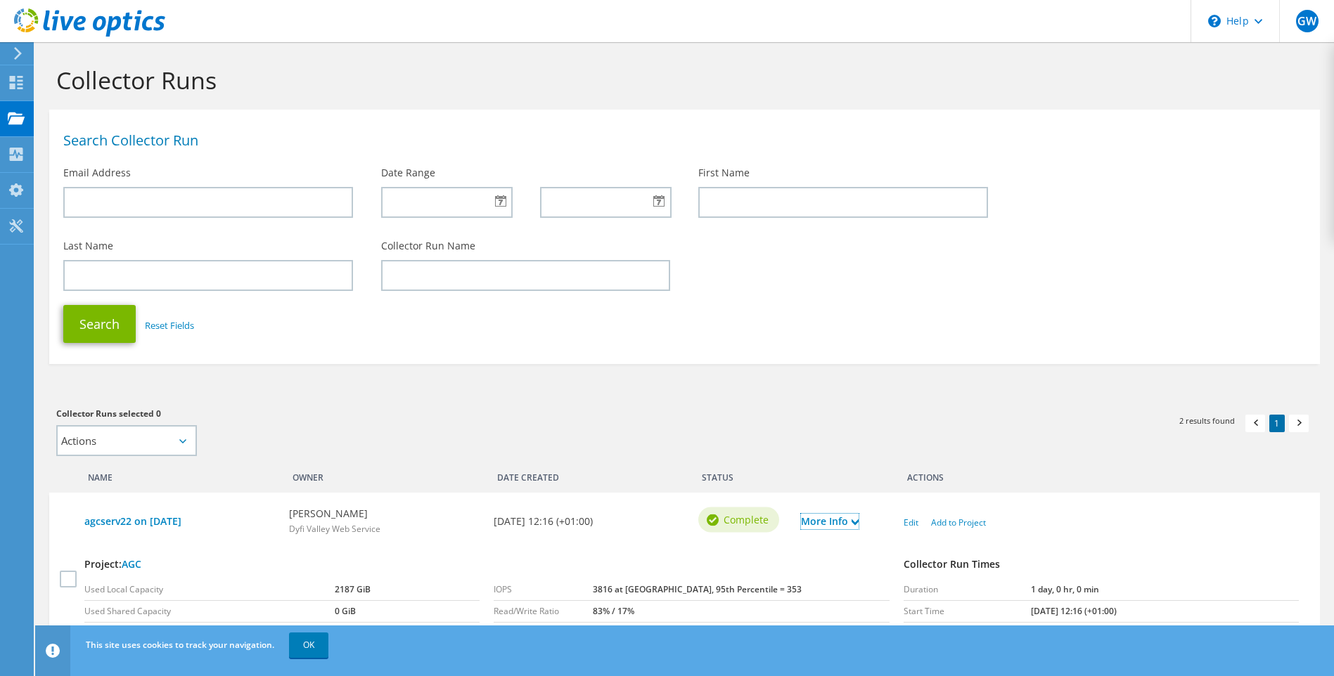
scroll to position [141, 0]
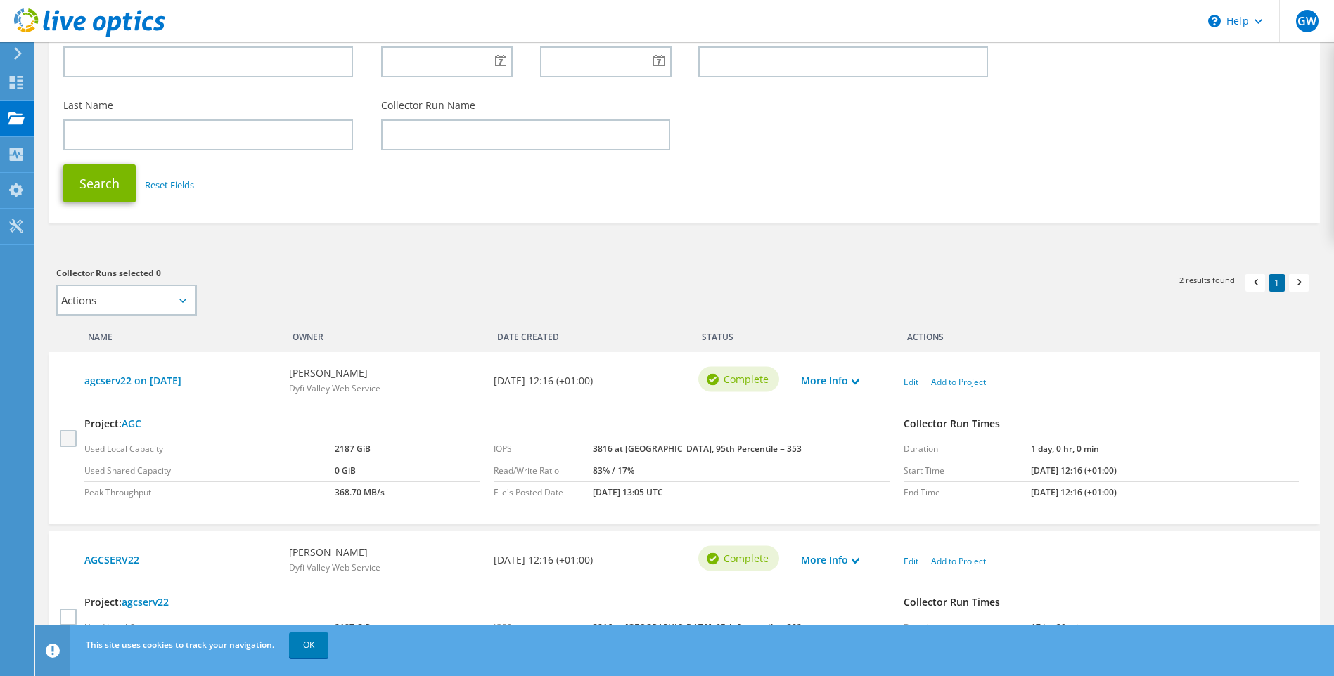
click at [73, 438] on label at bounding box center [70, 438] width 20 height 17
click at [0, 0] on input "checkbox" at bounding box center [0, 0] width 0 height 0
click at [182, 302] on icon at bounding box center [182, 301] width 7 height 4
click at [181, 298] on select "Actions Add to new project Add to existing project" at bounding box center [126, 300] width 141 height 31
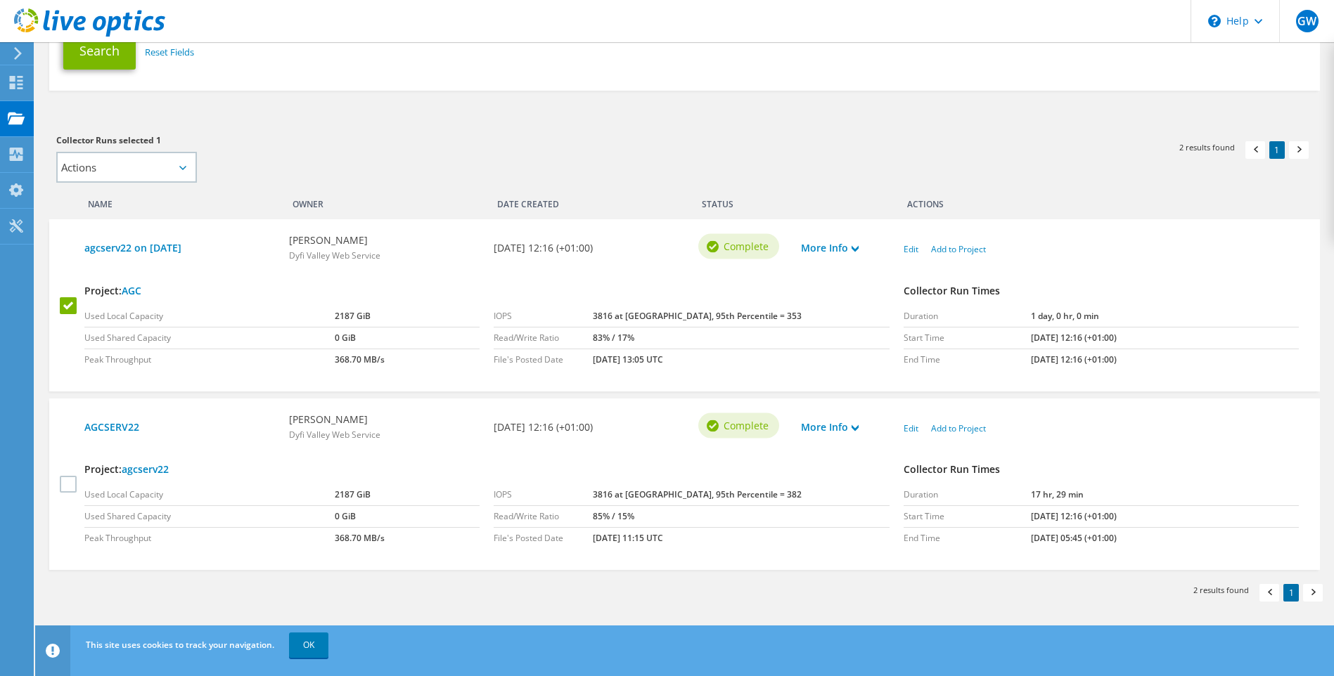
click at [850, 379] on div "agcserv22 on [DATE] [PERSON_NAME] Dyfi Valley Web Service [DATE] 12:16 (+01:00)…" at bounding box center [684, 305] width 1271 height 172
click at [825, 380] on div "agcserv22 on [DATE] [PERSON_NAME] Dyfi Valley Web Service [DATE] 12:16 (+01:00)…" at bounding box center [684, 305] width 1271 height 172
click at [184, 168] on icon at bounding box center [182, 168] width 7 height 4
